Goal: Task Accomplishment & Management: Manage account settings

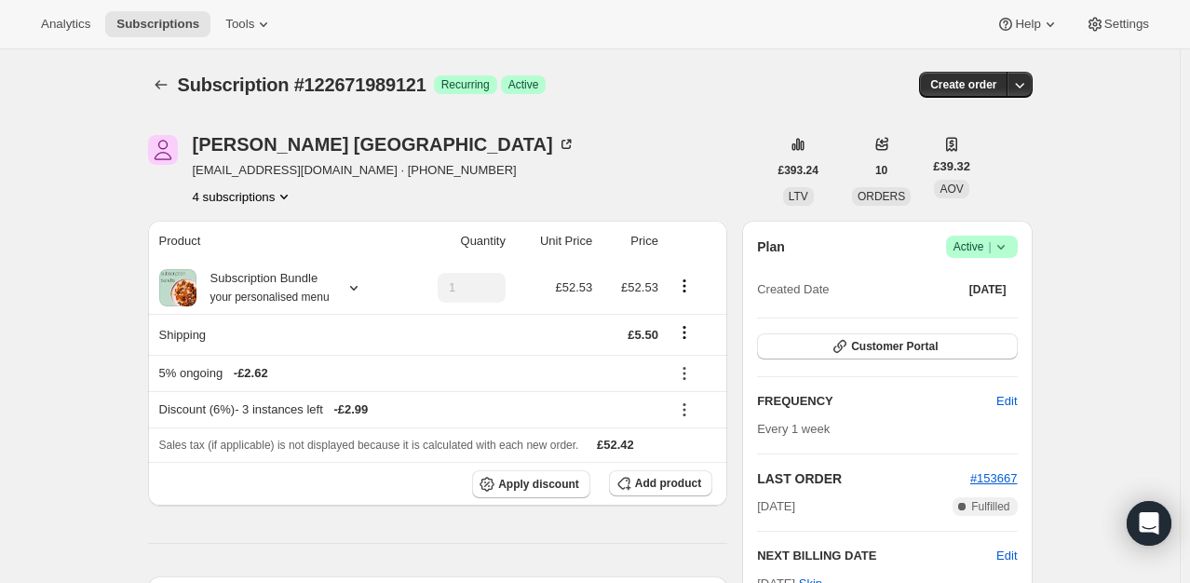
click at [1011, 254] on icon at bounding box center [1001, 247] width 19 height 19
click at [972, 322] on span "Cancel subscription" at bounding box center [987, 315] width 105 height 19
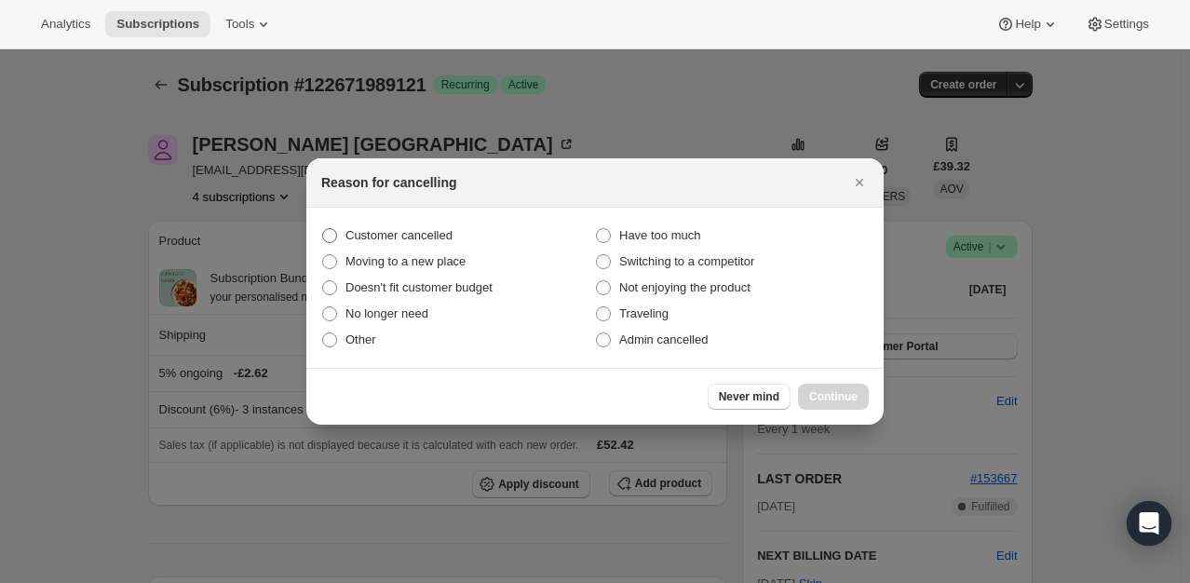
click at [388, 235] on span "Customer cancelled" at bounding box center [399, 235] width 107 height 14
click at [323, 229] on input "Customer cancelled" at bounding box center [322, 228] width 1 height 1
radio input "true"
click at [834, 415] on div "Never mind Continue" at bounding box center [595, 396] width 578 height 57
click at [830, 404] on button "Continue" at bounding box center [833, 397] width 71 height 26
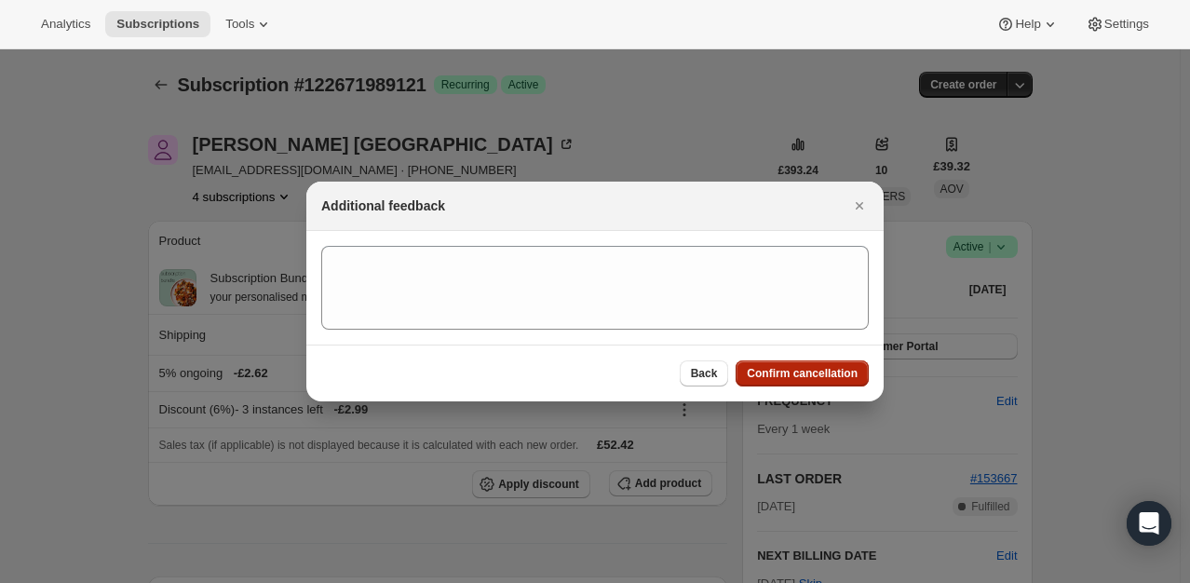
click at [777, 376] on span "Confirm cancellation" at bounding box center [802, 373] width 111 height 15
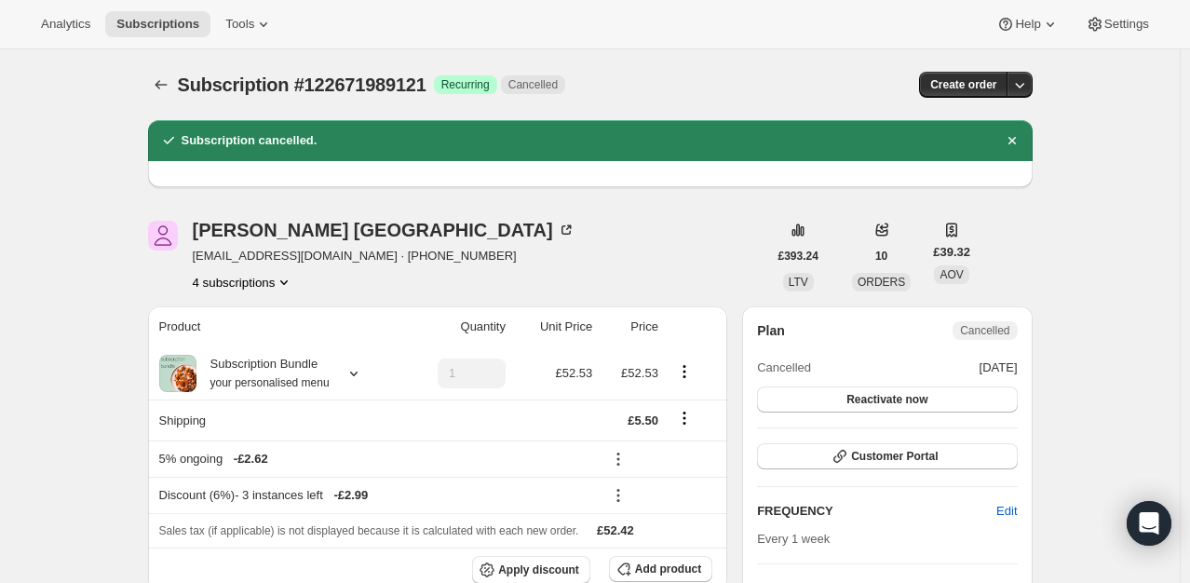
click at [276, 278] on button "4 subscriptions" at bounding box center [244, 282] width 102 height 19
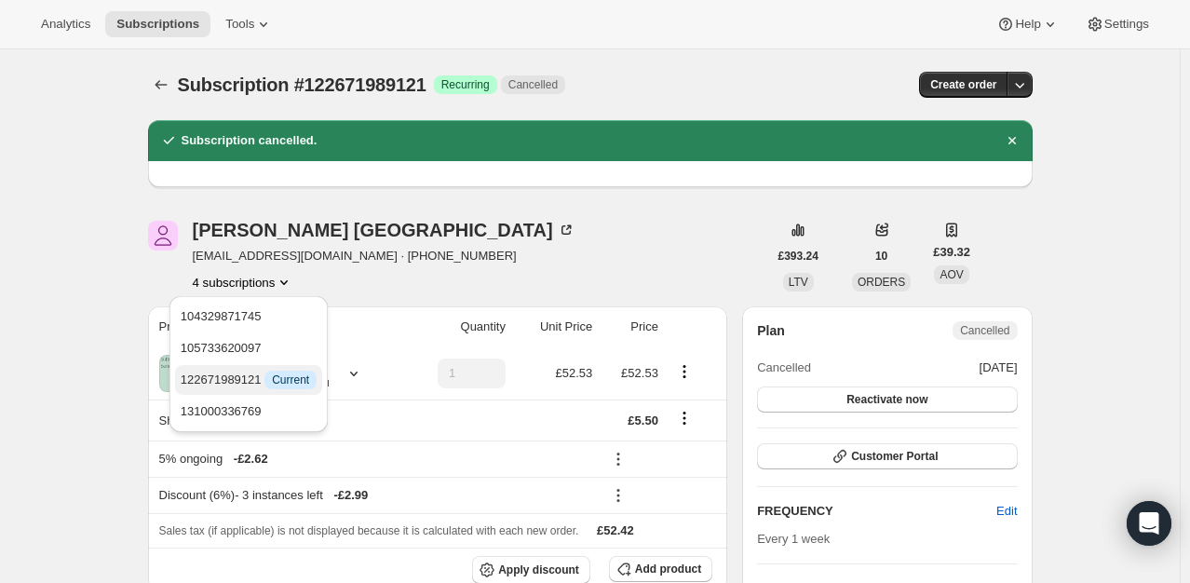
click at [272, 382] on span "Current" at bounding box center [290, 380] width 37 height 15
click at [423, 284] on div "4 subscriptions" at bounding box center [384, 282] width 383 height 19
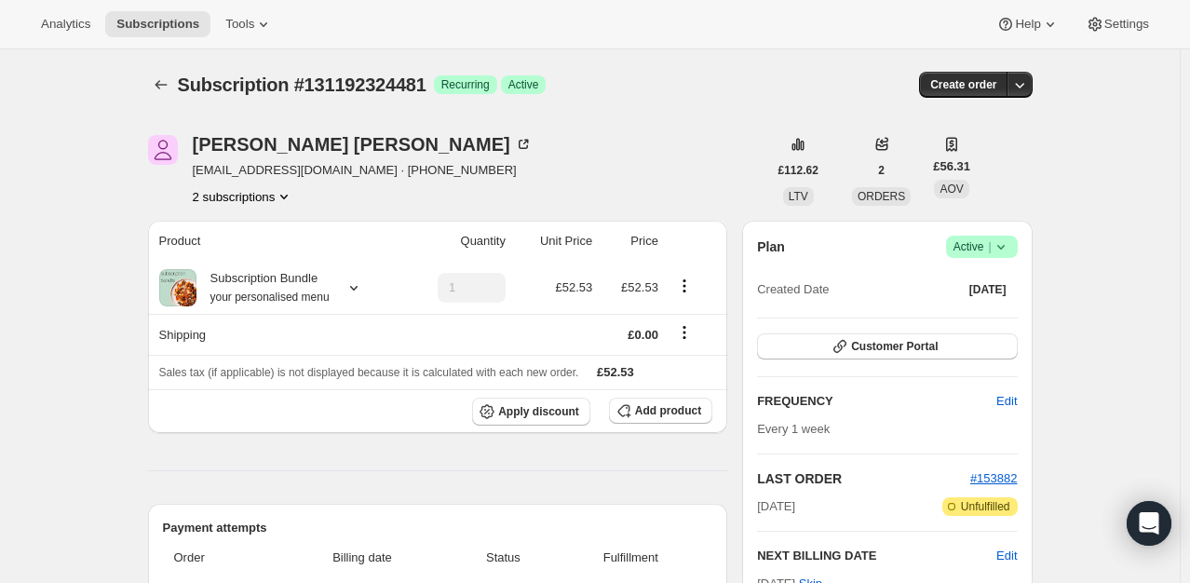
click at [1007, 243] on icon at bounding box center [1001, 247] width 19 height 19
click at [979, 319] on span "Cancel subscription" at bounding box center [987, 314] width 105 height 14
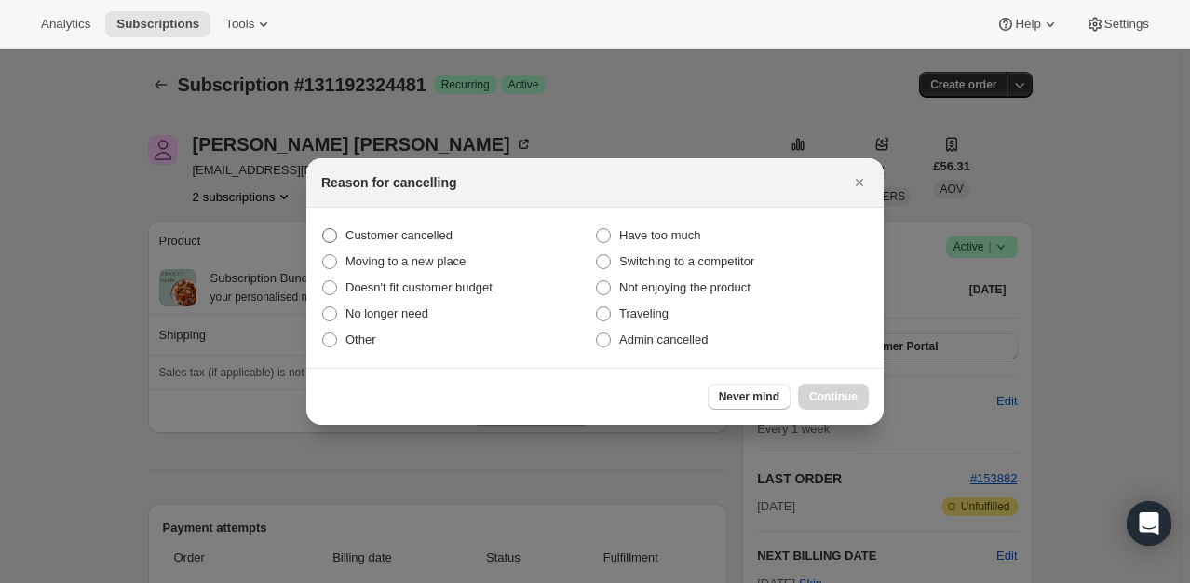
click at [431, 228] on span "Customer cancelled" at bounding box center [399, 235] width 107 height 14
click at [323, 228] on input "Customer cancelled" at bounding box center [322, 228] width 1 height 1
radio input "true"
click at [853, 401] on span "Continue" at bounding box center [833, 396] width 48 height 15
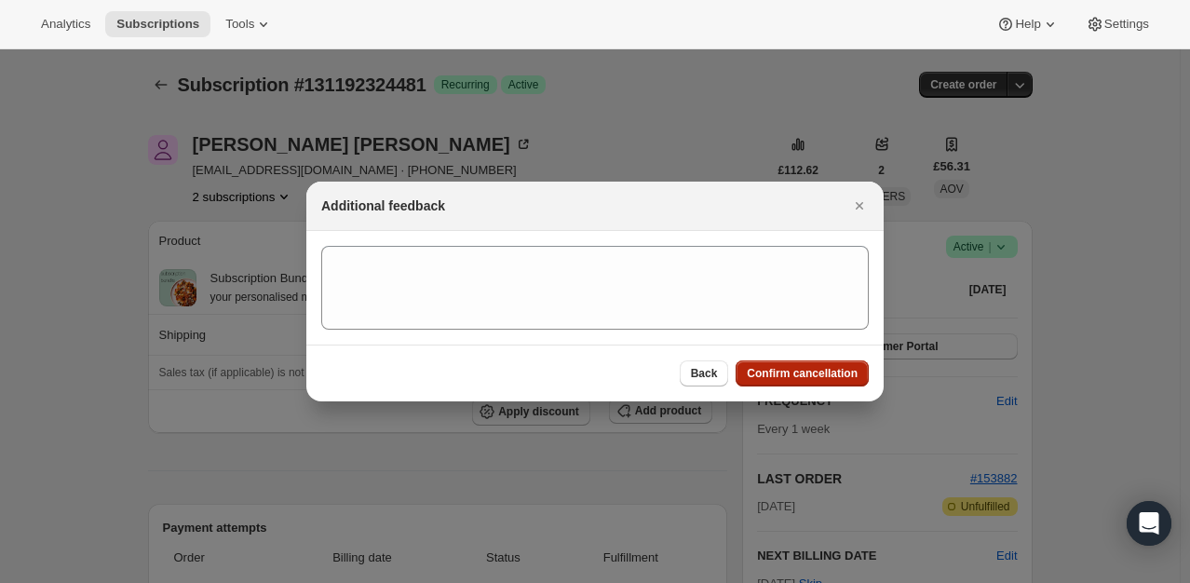
click at [842, 377] on span "Confirm cancellation" at bounding box center [802, 373] width 111 height 15
